Goal: Task Accomplishment & Management: Use online tool/utility

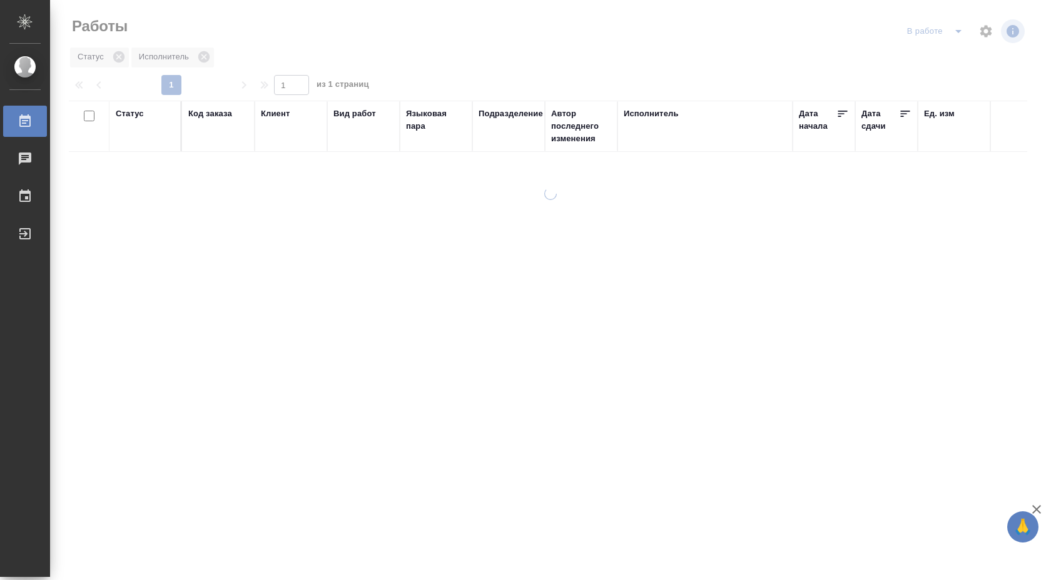
click at [888, 390] on div at bounding box center [550, 373] width 1001 height 370
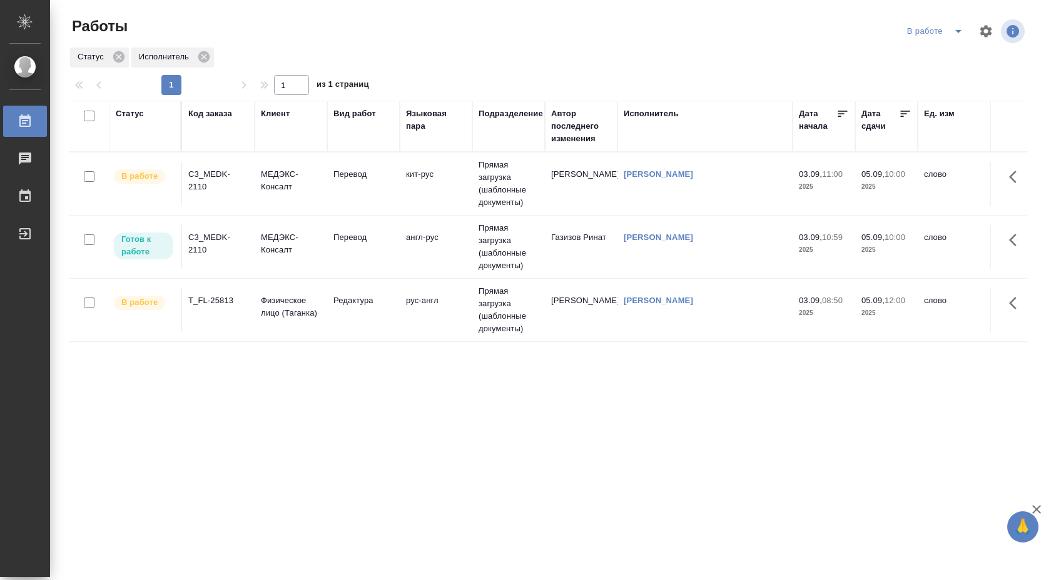
click at [430, 173] on td "кит-рус" at bounding box center [436, 184] width 73 height 44
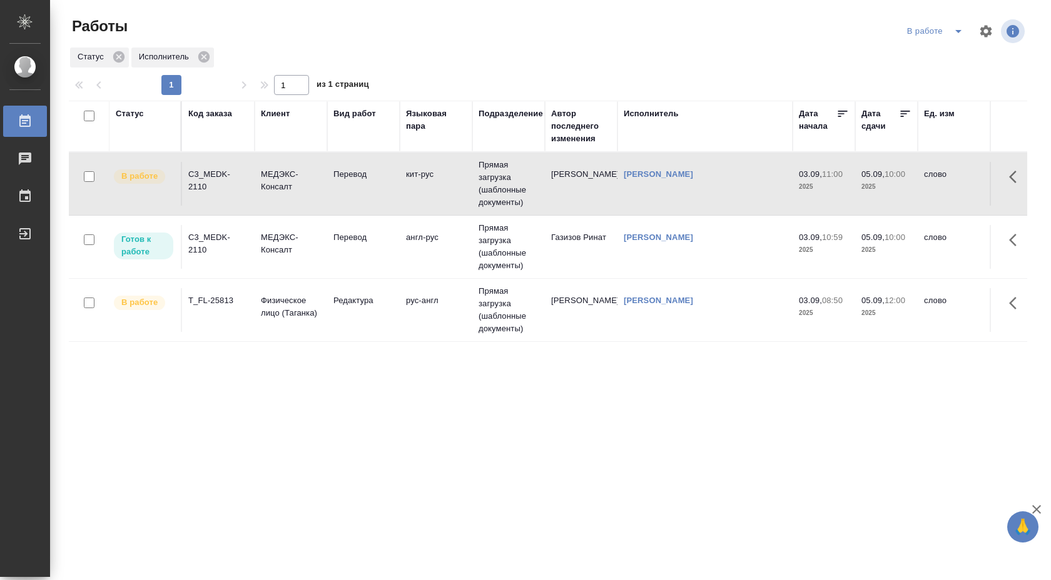
click at [430, 173] on td "кит-рус" at bounding box center [436, 184] width 73 height 44
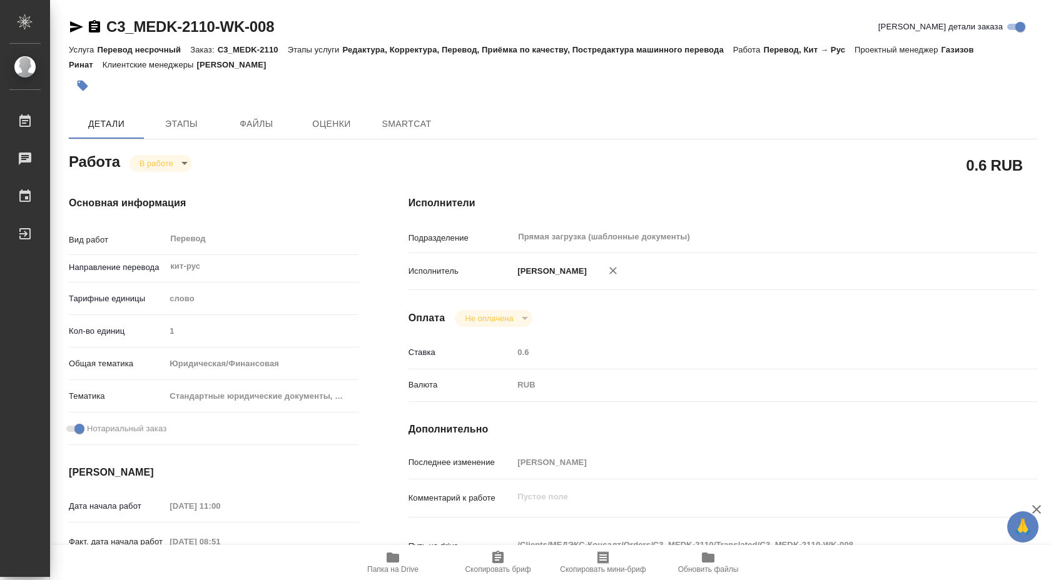
type textarea "x"
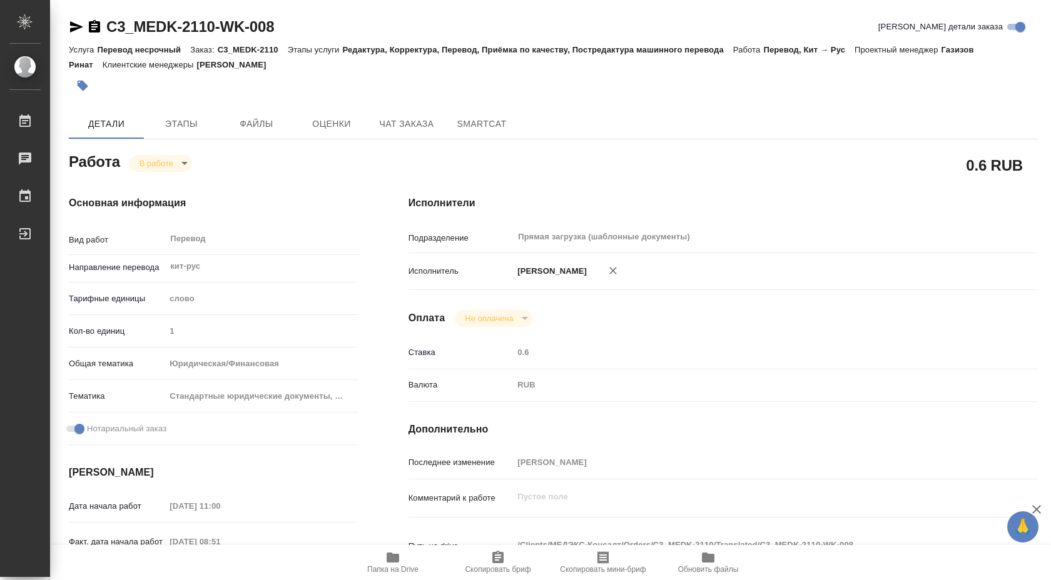
type textarea "x"
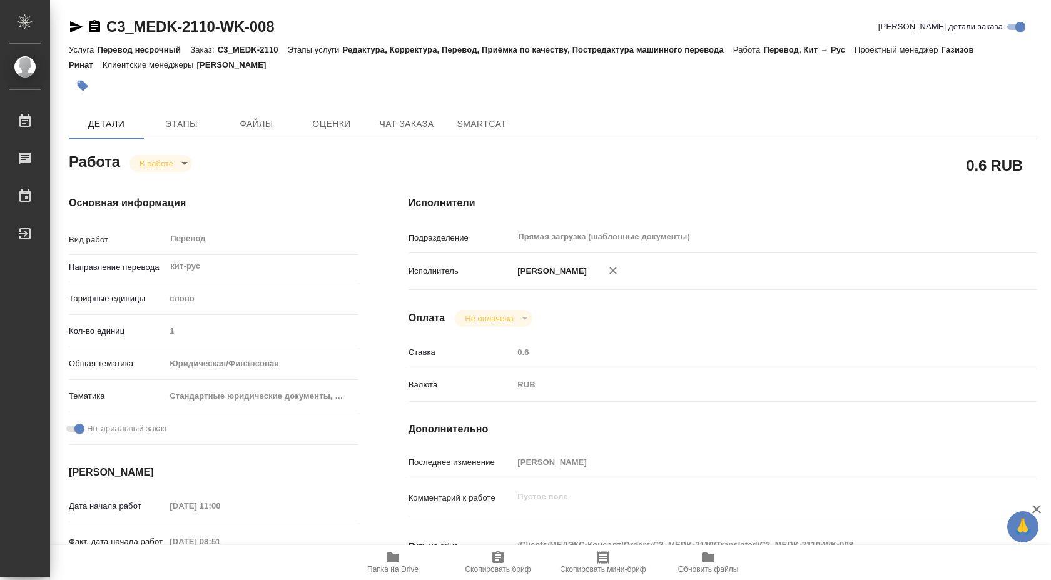
type textarea "x"
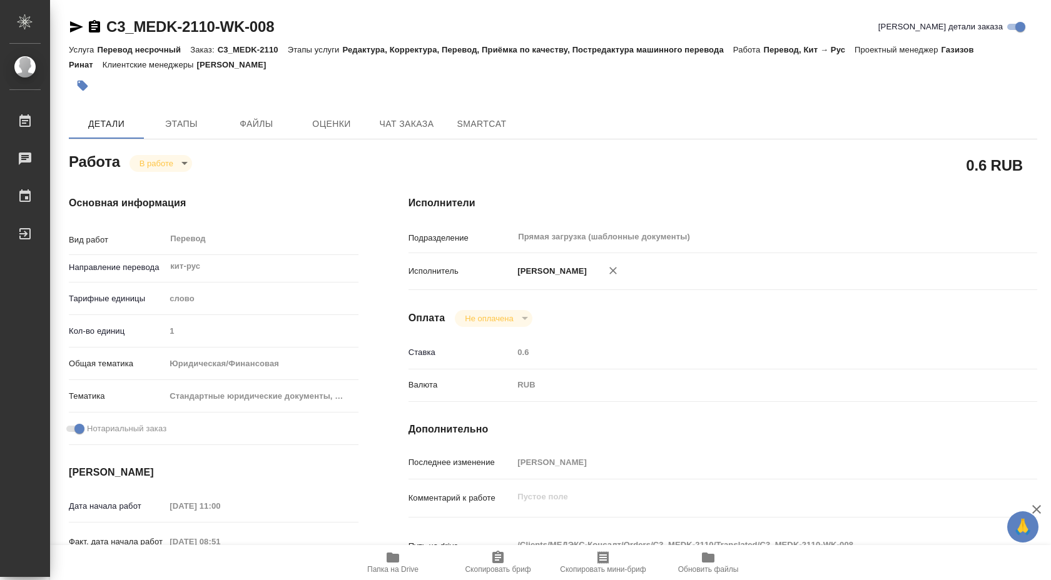
type textarea "x"
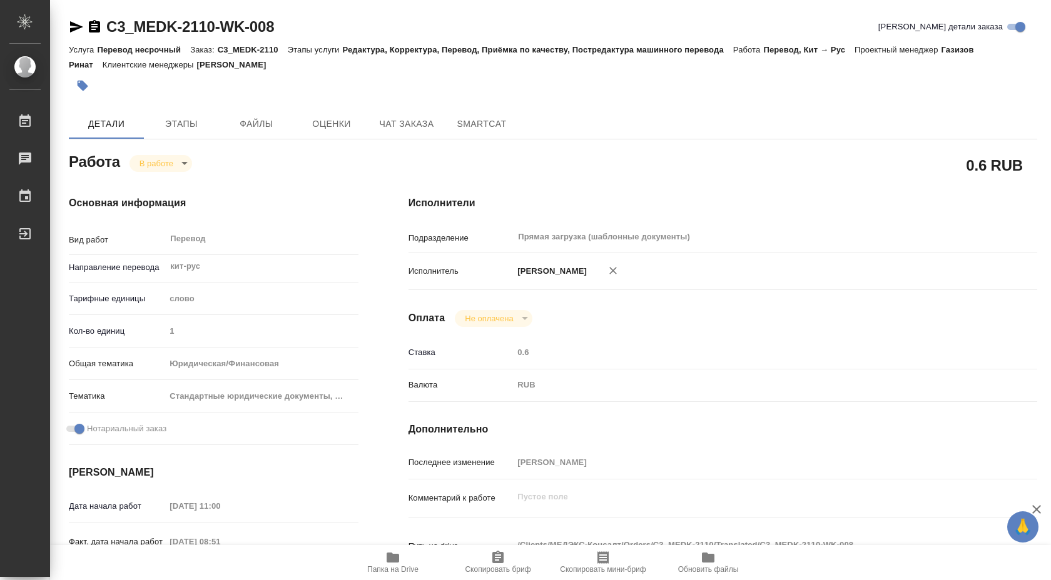
type textarea "x"
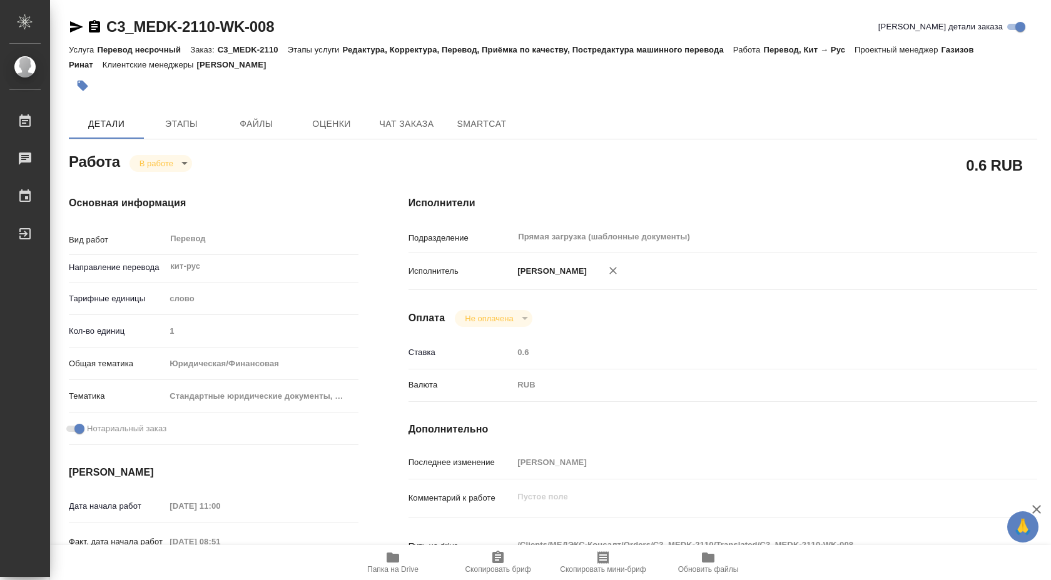
type textarea "x"
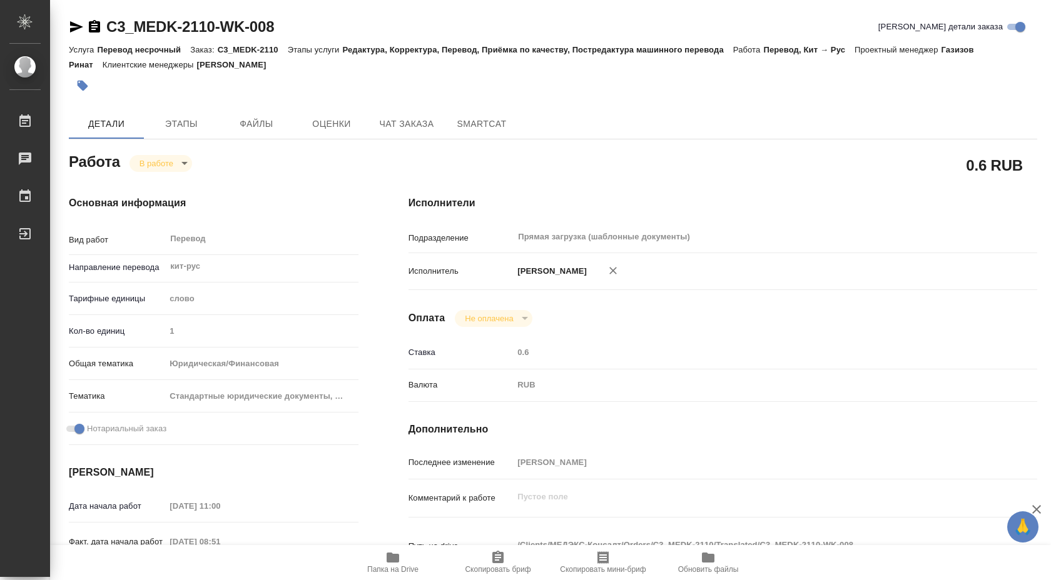
type textarea "x"
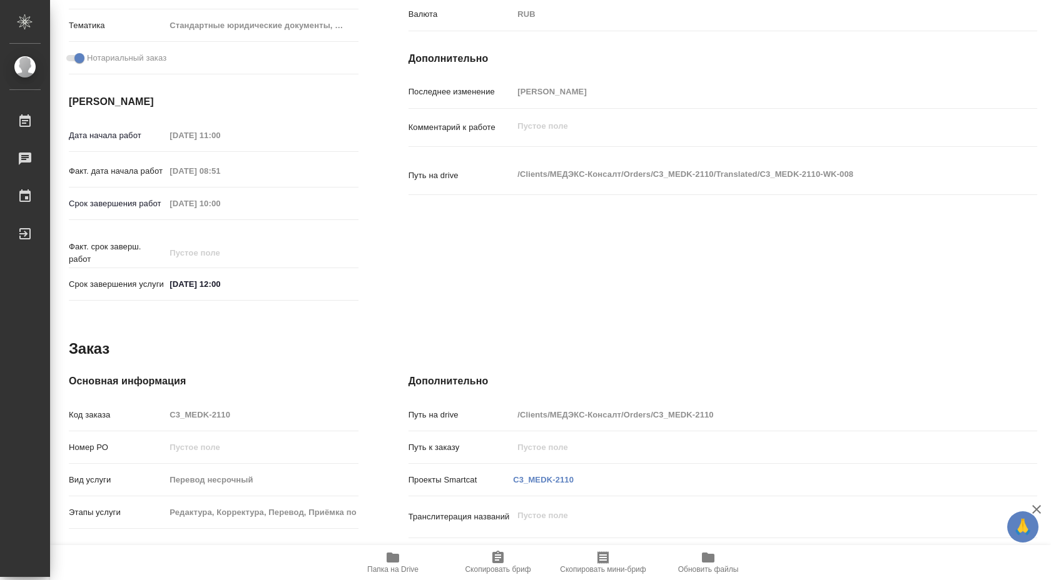
type textarea "x"
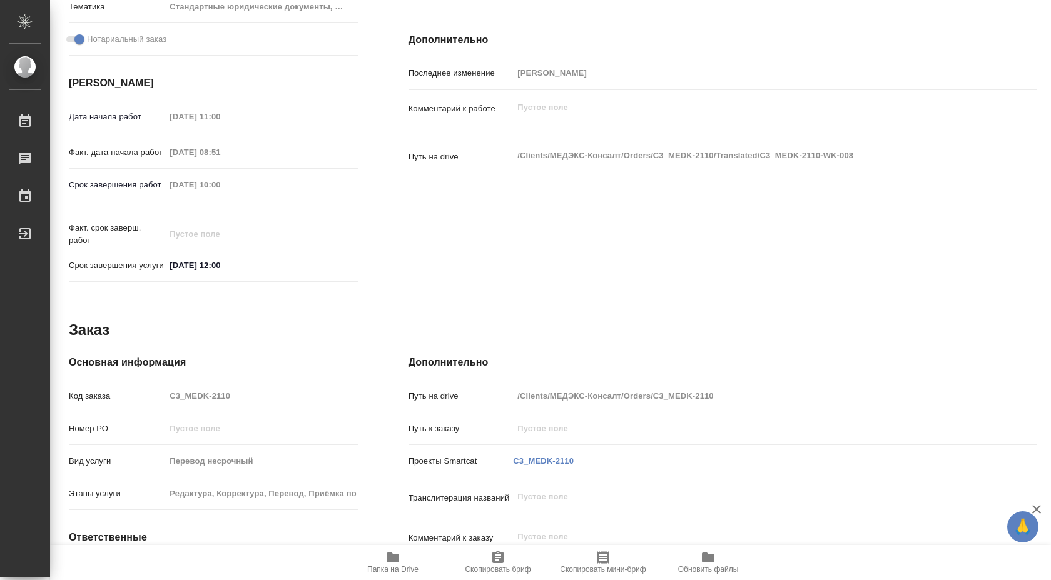
scroll to position [396, 0]
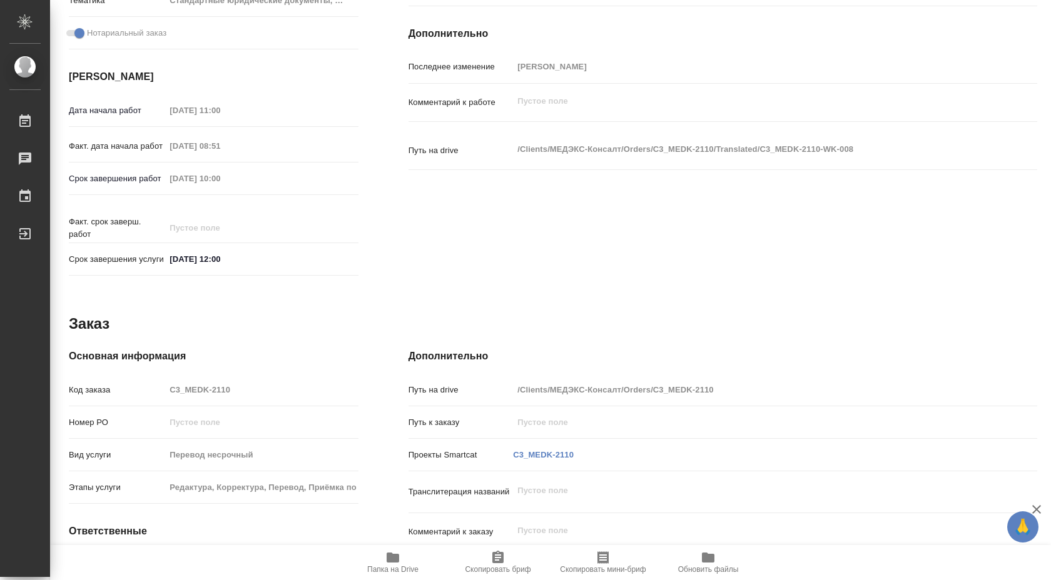
click at [395, 563] on icon "button" at bounding box center [392, 557] width 15 height 15
